Goal: Check status: Check status

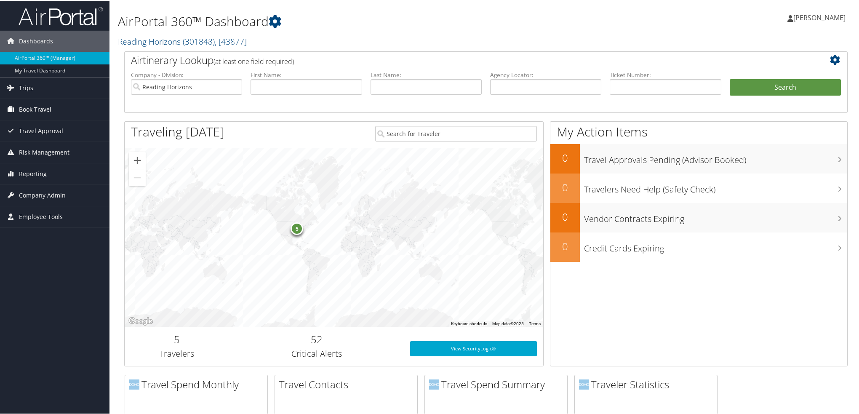
click at [42, 104] on span "Book Travel" at bounding box center [35, 108] width 32 height 21
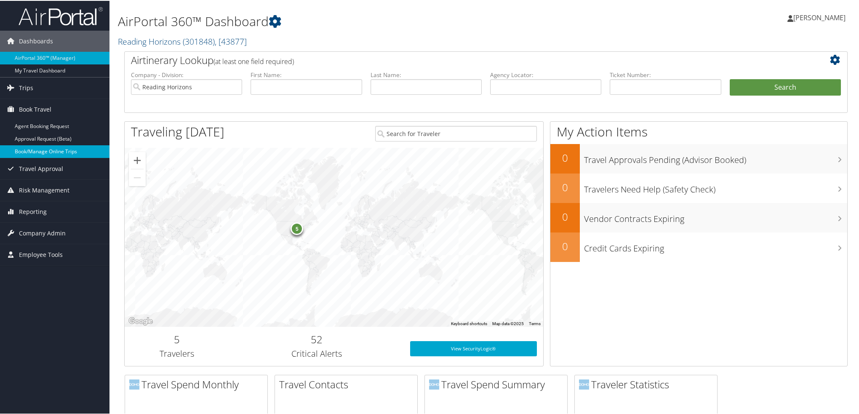
click at [77, 152] on link "Book/Manage Online Trips" at bounding box center [54, 150] width 109 height 13
click at [305, 93] on input "text" at bounding box center [306, 86] width 111 height 16
type input "[PERSON_NAME]"
click at [730, 78] on button "Search" at bounding box center [785, 86] width 111 height 17
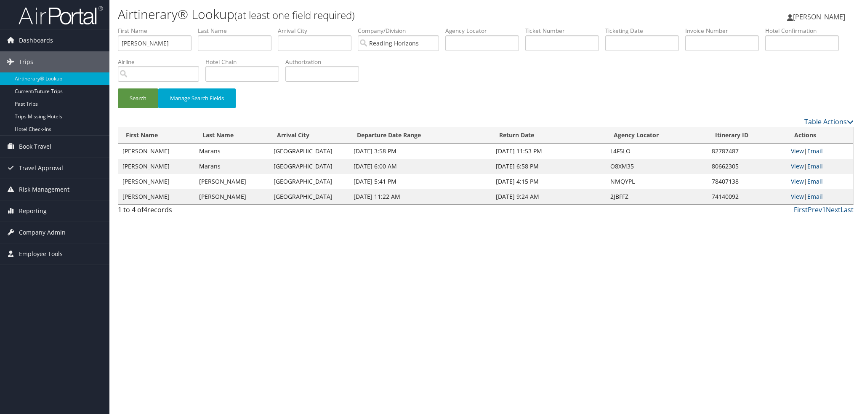
click at [795, 152] on link "View" at bounding box center [797, 151] width 13 height 8
drag, startPoint x: 136, startPoint y: 42, endPoint x: 93, endPoint y: 34, distance: 43.7
click at [94, 42] on div "Dashboards AirPortal 360™ (Manager) My Travel Dashboard Trips Airtinerary® Look…" at bounding box center [431, 207] width 862 height 414
click at [118, 88] on button "Search" at bounding box center [138, 98] width 40 height 20
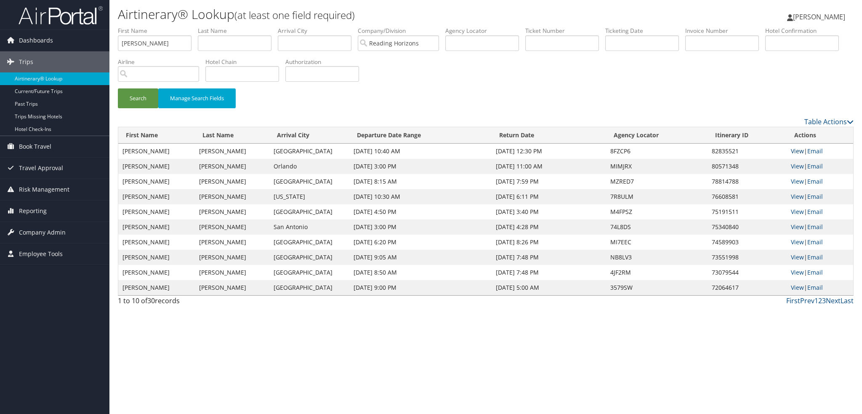
click at [795, 151] on link "View" at bounding box center [797, 151] width 13 height 8
drag, startPoint x: 153, startPoint y: 44, endPoint x: 59, endPoint y: 26, distance: 95.6
click at [59, 27] on div "Dashboards AirPortal 360™ (Manager) My Travel Dashboard Trips Airtinerary® Look…" at bounding box center [431, 207] width 862 height 414
type input "[PERSON_NAME]"
click at [118, 88] on button "Search" at bounding box center [138, 98] width 40 height 20
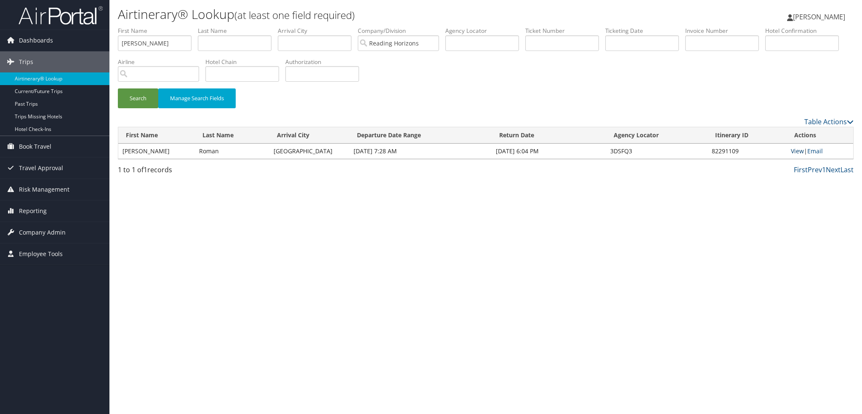
click at [798, 148] on link "View" at bounding box center [797, 151] width 13 height 8
